Goal: Information Seeking & Learning: Learn about a topic

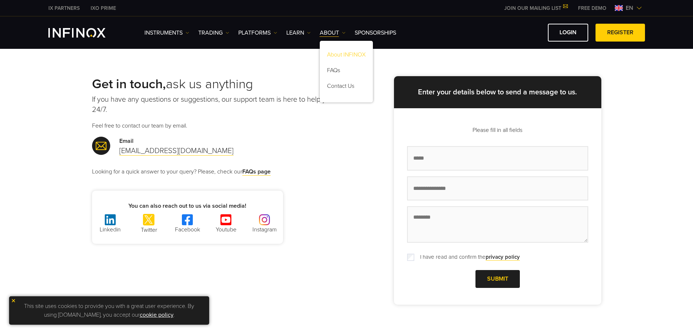
click at [347, 57] on link "About INFINOX" at bounding box center [346, 56] width 53 height 16
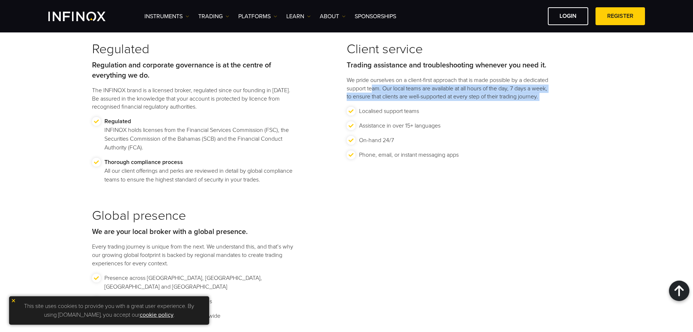
drag, startPoint x: 349, startPoint y: 125, endPoint x: 421, endPoint y: 110, distance: 73.5
click at [399, 93] on div "Client service Trading assistance and troubleshooting whenever you need it. We …" at bounding box center [474, 112] width 255 height 142
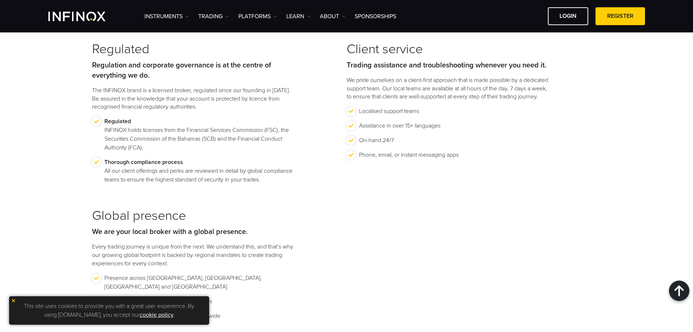
click at [497, 136] on li "Assistance in over 15+ languages" at bounding box center [449, 128] width 204 height 15
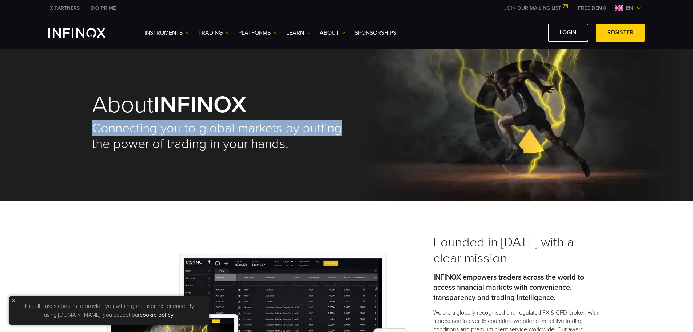
drag, startPoint x: 545, startPoint y: 116, endPoint x: 538, endPoint y: 105, distance: 13.6
click at [554, 95] on div "About INFINOX Connecting you to global markets by putting the power of trading …" at bounding box center [347, 122] width 524 height 158
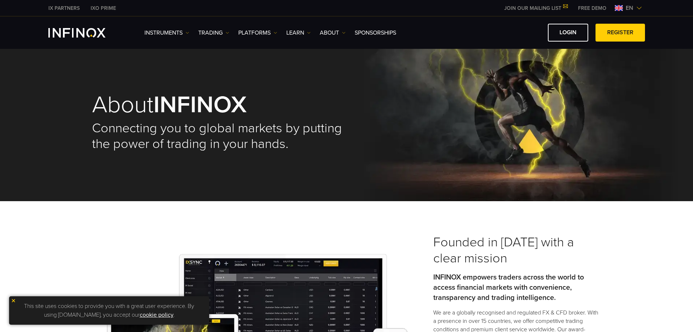
drag, startPoint x: 284, startPoint y: 128, endPoint x: 559, endPoint y: 240, distance: 297.0
click at [559, 240] on h3 "Founded in 2009 with a clear mission" at bounding box center [518, 250] width 168 height 32
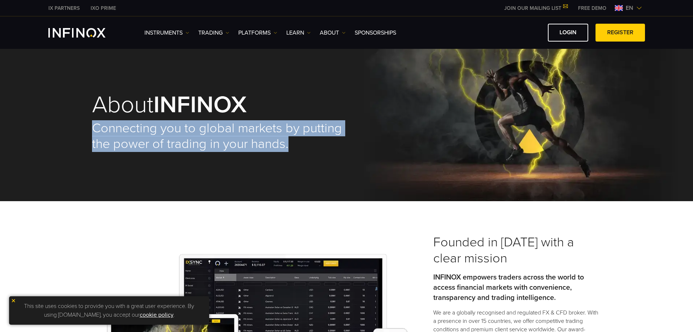
drag, startPoint x: 513, startPoint y: 103, endPoint x: 438, endPoint y: 150, distance: 88.2
click at [438, 150] on div "About INFINOX Connecting you to global markets by putting the power of trading …" at bounding box center [347, 122] width 524 height 158
click at [552, 108] on div "About INFINOX Connecting you to global markets by putting the power of trading …" at bounding box center [347, 122] width 524 height 158
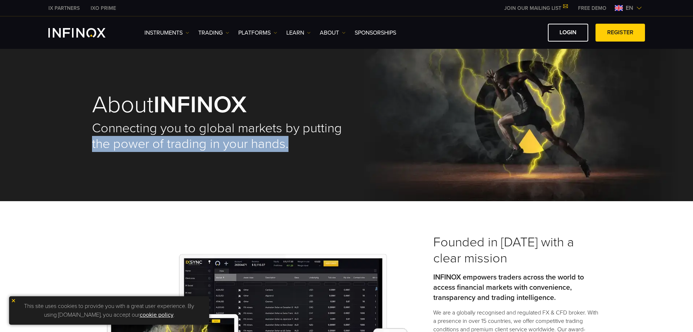
drag, startPoint x: 509, startPoint y: 121, endPoint x: 491, endPoint y: 153, distance: 36.7
click at [491, 153] on div "About INFINOX Connecting you to global markets by putting the power of trading …" at bounding box center [347, 122] width 524 height 158
click at [166, 29] on link "Instruments" at bounding box center [167, 32] width 45 height 9
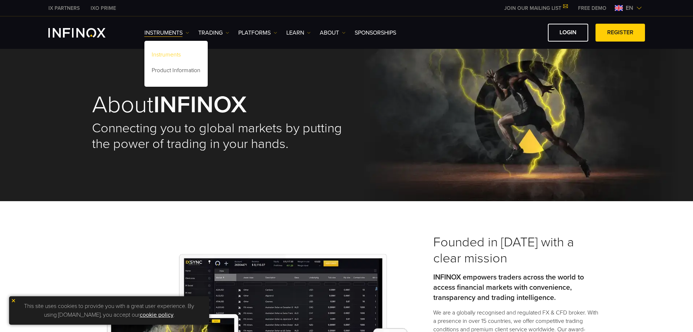
click at [176, 48] on div "Instruments Product Information" at bounding box center [176, 64] width 63 height 46
click at [175, 51] on link "Instruments" at bounding box center [176, 56] width 63 height 16
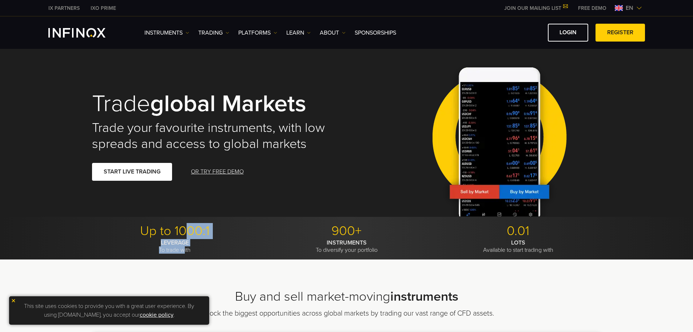
drag, startPoint x: 189, startPoint y: 232, endPoint x: 185, endPoint y: 245, distance: 13.8
click at [183, 247] on li "Up to 1000:1 LEVERAGE To trade with" at bounding box center [175, 238] width 166 height 31
click at [257, 216] on div "Trade global markets Trade your favourite instruments, with low spreads and acc…" at bounding box center [347, 135] width 524 height 161
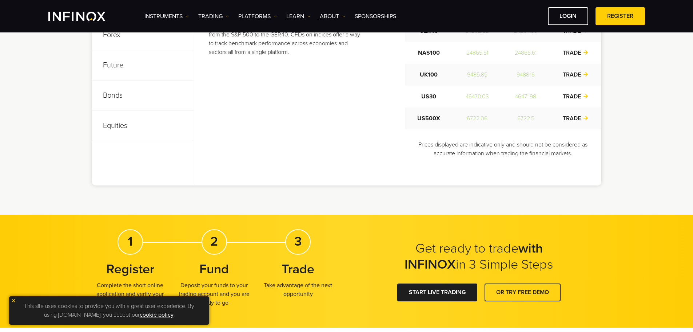
scroll to position [400, 0]
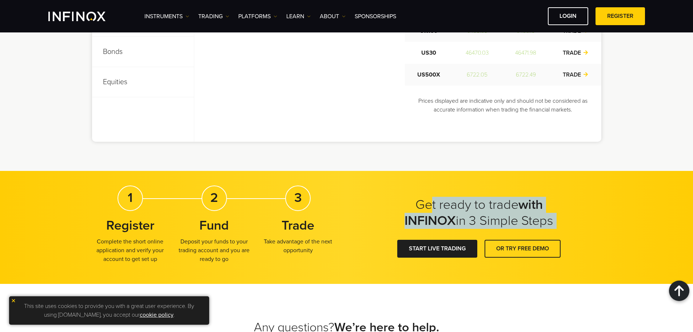
drag, startPoint x: 428, startPoint y: 201, endPoint x: 405, endPoint y: 233, distance: 39.2
click at [406, 234] on div "Get ready to trade with INFINOX in 3 Simple Steps START LIVE TRADING OR TRY FRE…" at bounding box center [479, 227] width 245 height 61
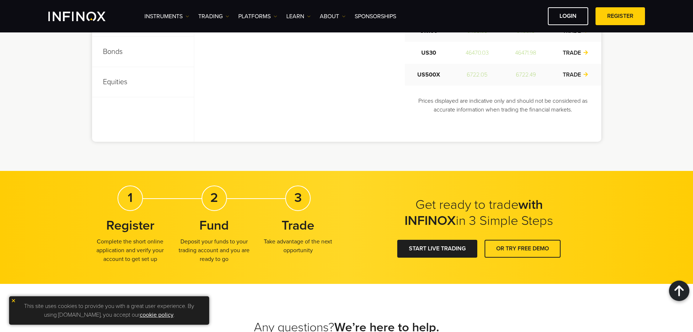
click at [385, 185] on div "Get ready to trade with INFINOX in 3 Simple Steps 1 Register Complete the short…" at bounding box center [346, 227] width 693 height 113
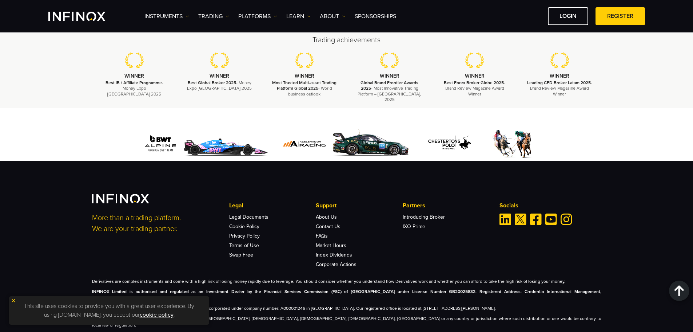
scroll to position [993, 0]
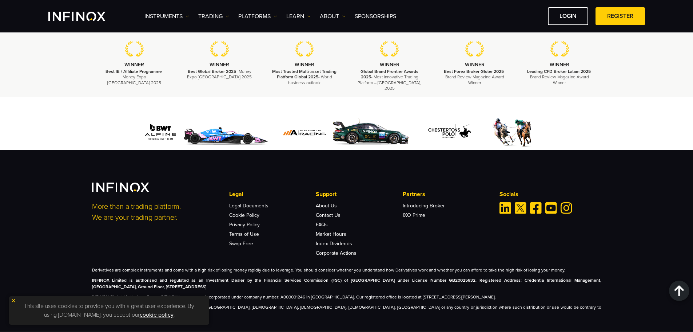
click at [11, 300] on img at bounding box center [13, 300] width 5 height 5
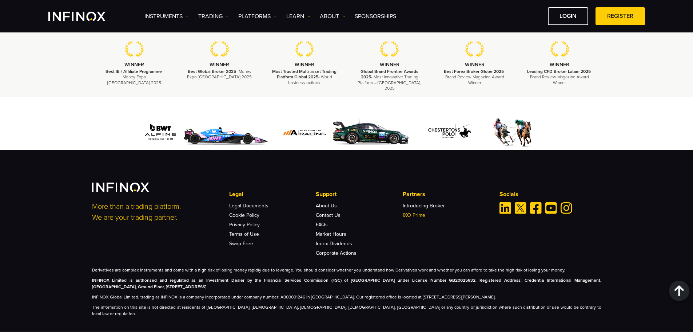
click at [408, 212] on link "IXO Prime" at bounding box center [414, 215] width 23 height 6
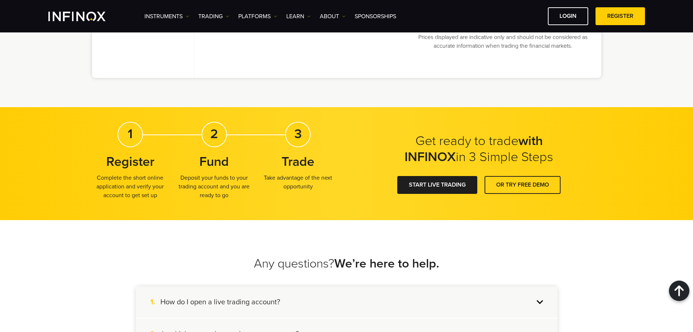
scroll to position [459, 0]
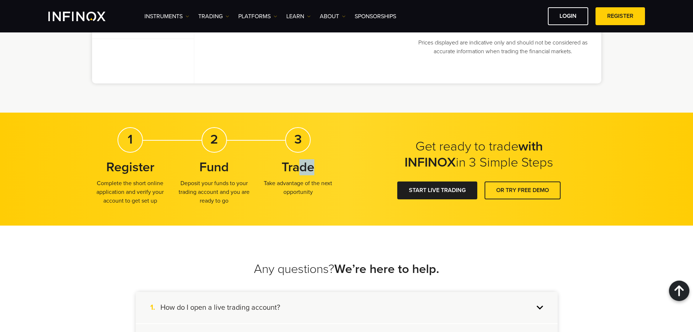
drag, startPoint x: 297, startPoint y: 167, endPoint x: 337, endPoint y: 166, distance: 40.0
click at [337, 166] on div "Get ready to trade with INFINOX in 3 Simple Steps 1 Register Complete the short…" at bounding box center [347, 169] width 524 height 84
drag, startPoint x: 295, startPoint y: 135, endPoint x: 323, endPoint y: 127, distance: 28.9
click at [323, 127] on div "Get ready to trade with INFINOX in 3 Simple Steps 1 Register Complete the short…" at bounding box center [346, 168] width 693 height 113
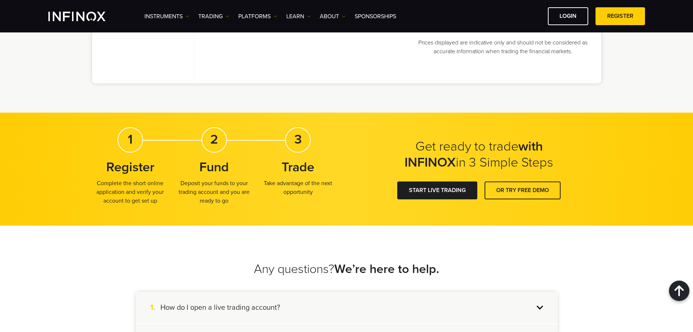
scroll to position [0, 0]
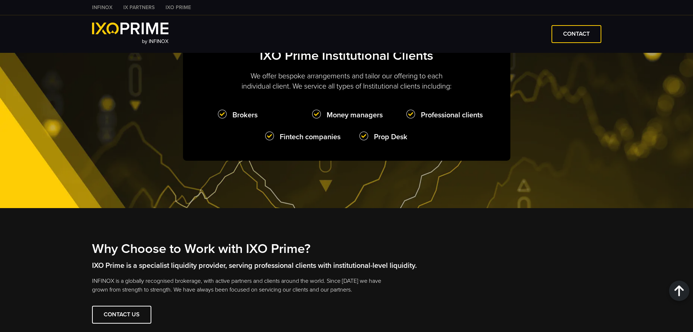
type input "**"
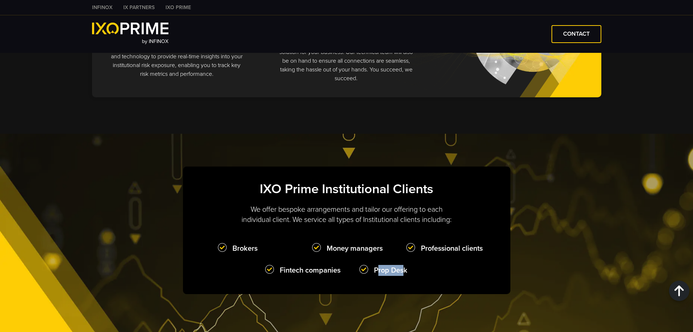
drag, startPoint x: 379, startPoint y: 277, endPoint x: 403, endPoint y: 280, distance: 23.4
click at [403, 276] on strong "Prop Desk" at bounding box center [403, 270] width 87 height 11
drag, startPoint x: 430, startPoint y: 254, endPoint x: 447, endPoint y: 256, distance: 17.3
click at [450, 254] on strong "Professional clients" at bounding box center [450, 248] width 87 height 11
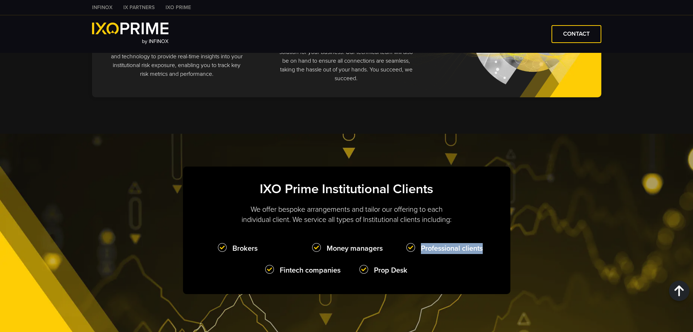
drag, startPoint x: 409, startPoint y: 254, endPoint x: 432, endPoint y: 258, distance: 24.1
click at [421, 254] on strong "Professional clients" at bounding box center [450, 248] width 87 height 11
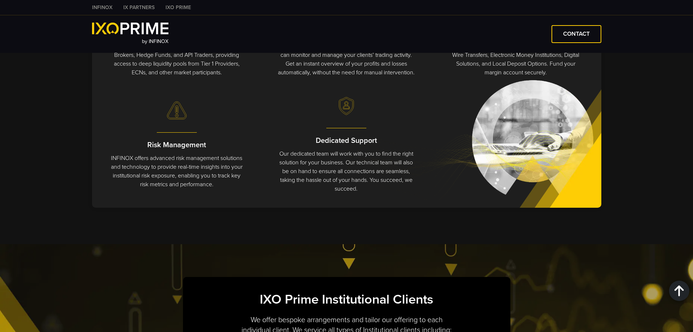
scroll to position [267, 0]
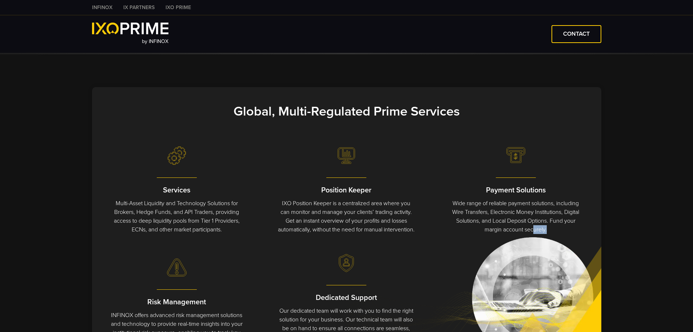
drag, startPoint x: 538, startPoint y: 283, endPoint x: 569, endPoint y: 274, distance: 32.6
click at [558, 292] on div "Services Multi-Asset Liquidity and Technology Solutions for Brokers, Hedge Fund…" at bounding box center [347, 252] width 510 height 223
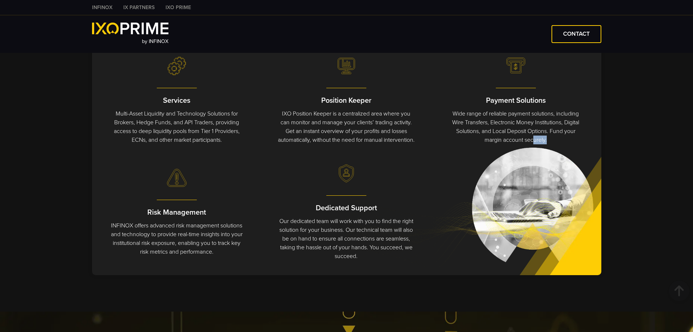
scroll to position [400, 0]
